Goal: Check status: Check status

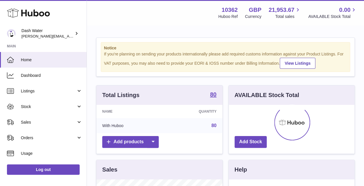
scroll to position [90, 126]
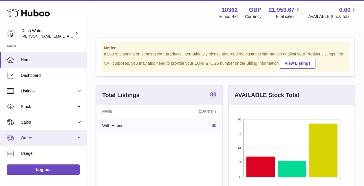
click at [39, 138] on span "Orders" at bounding box center [48, 139] width 55 height 6
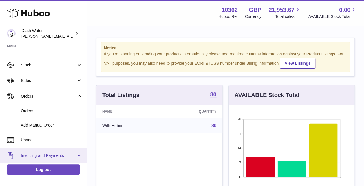
scroll to position [58, 0]
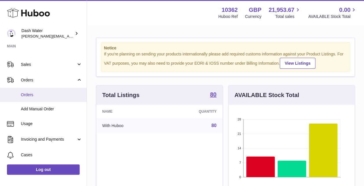
click at [43, 91] on link "Orders" at bounding box center [43, 95] width 87 height 14
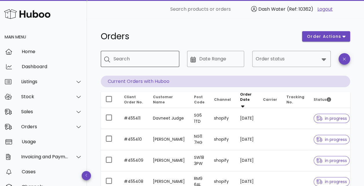
click at [140, 64] on div "Search" at bounding box center [144, 59] width 61 height 16
type input "******"
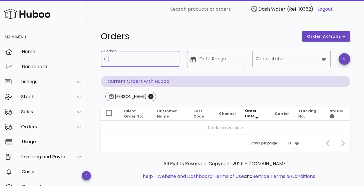
click at [139, 60] on input "Search" at bounding box center [144, 58] width 61 height 9
type input "****"
click at [128, 57] on input "Search" at bounding box center [144, 58] width 61 height 9
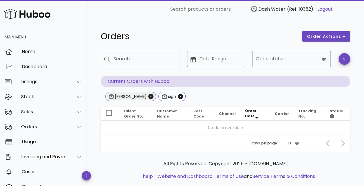
click at [135, 97] on span "barker" at bounding box center [130, 96] width 51 height 9
click at [148, 98] on icon "Close" at bounding box center [150, 96] width 5 height 5
click at [126, 98] on icon "Close" at bounding box center [127, 96] width 5 height 5
